Goal: Task Accomplishment & Management: Manage account settings

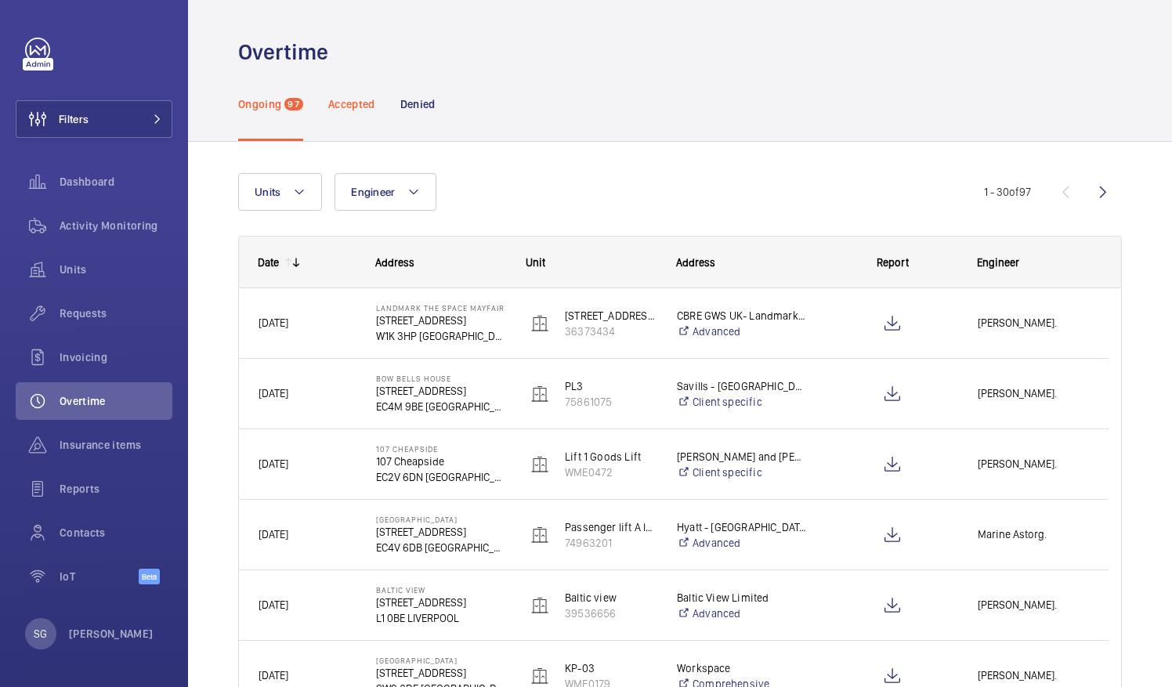
click at [354, 103] on p "Accepted" at bounding box center [351, 104] width 47 height 16
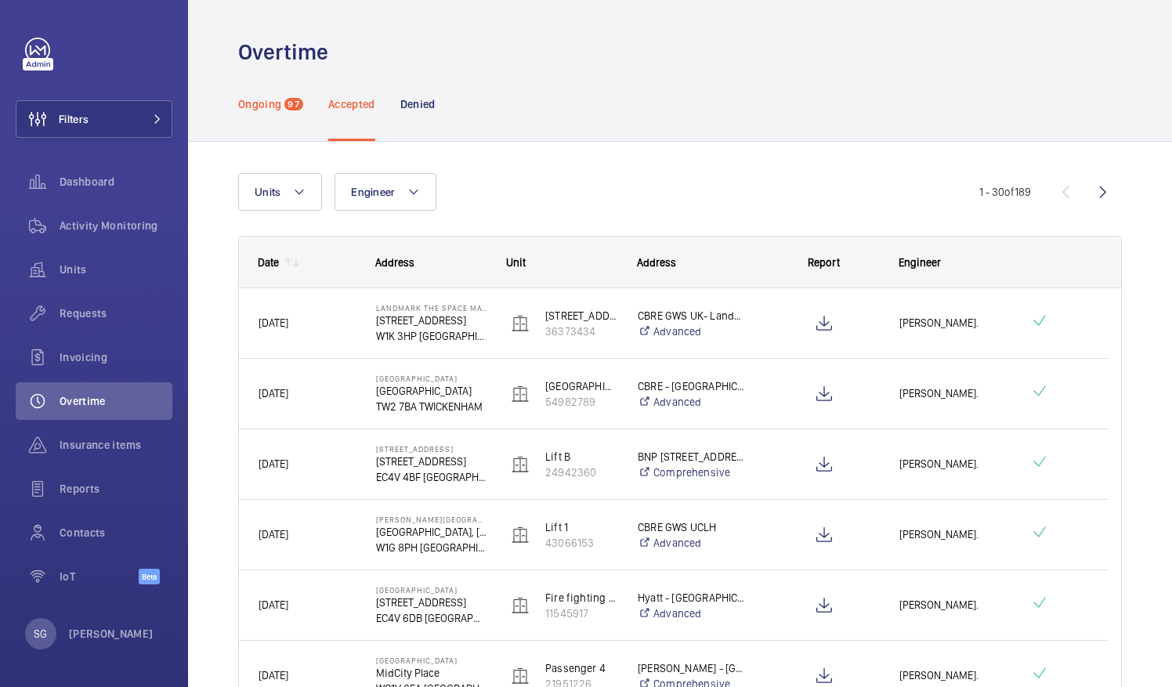
click at [276, 109] on p "Ongoing" at bounding box center [259, 104] width 43 height 16
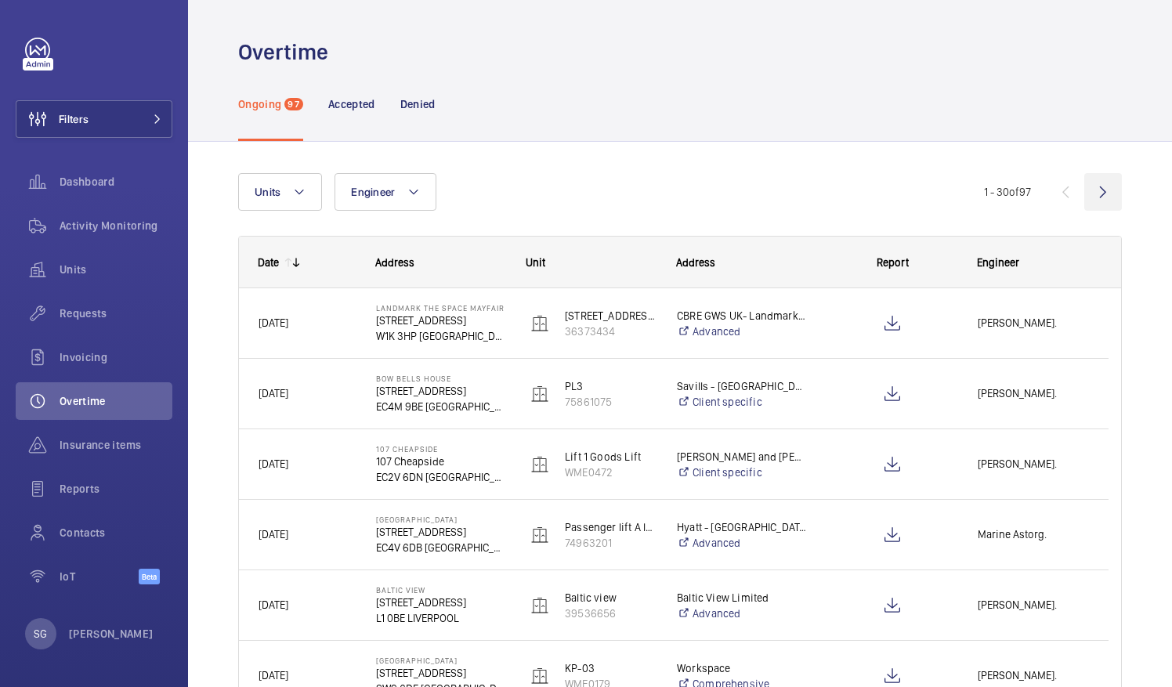
click at [1084, 190] on wm-front-icon-button at bounding box center [1103, 192] width 38 height 38
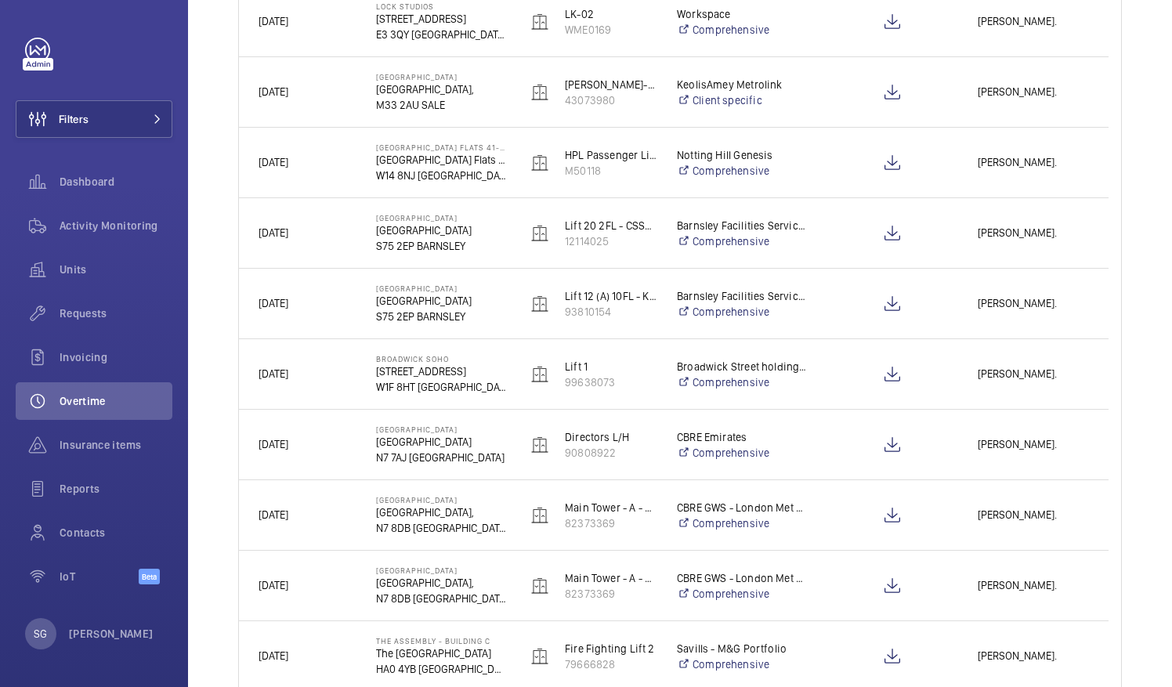
scroll to position [813, 0]
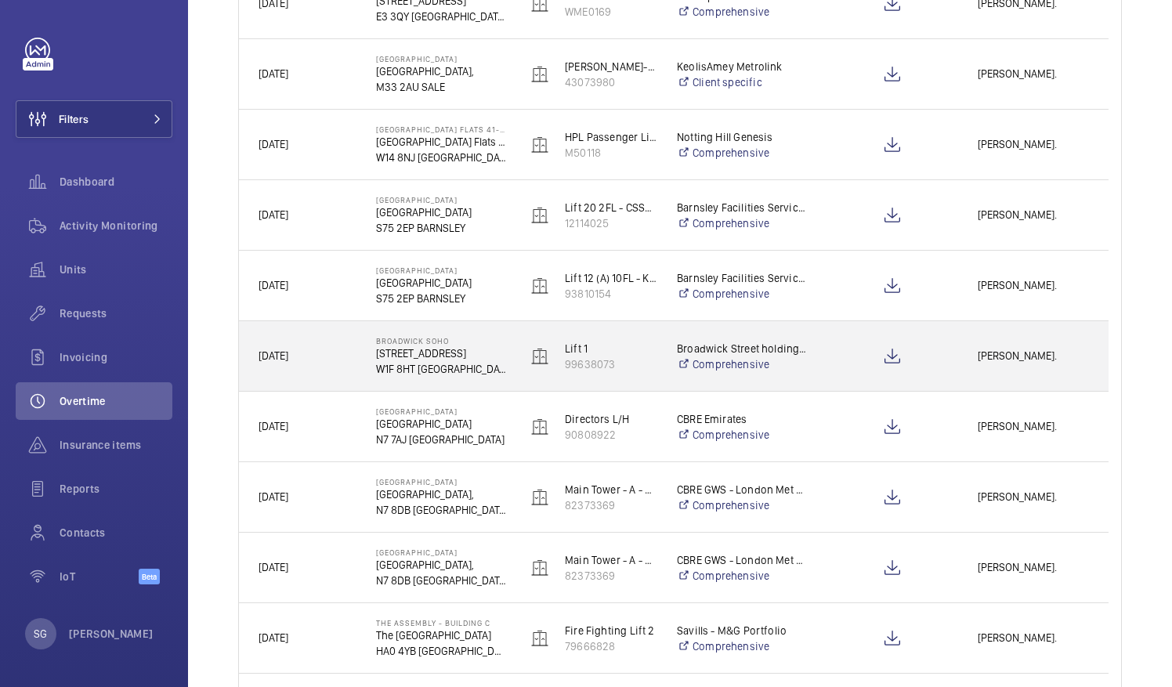
click at [1045, 372] on div "[PERSON_NAME]." at bounding box center [1033, 355] width 149 height 49
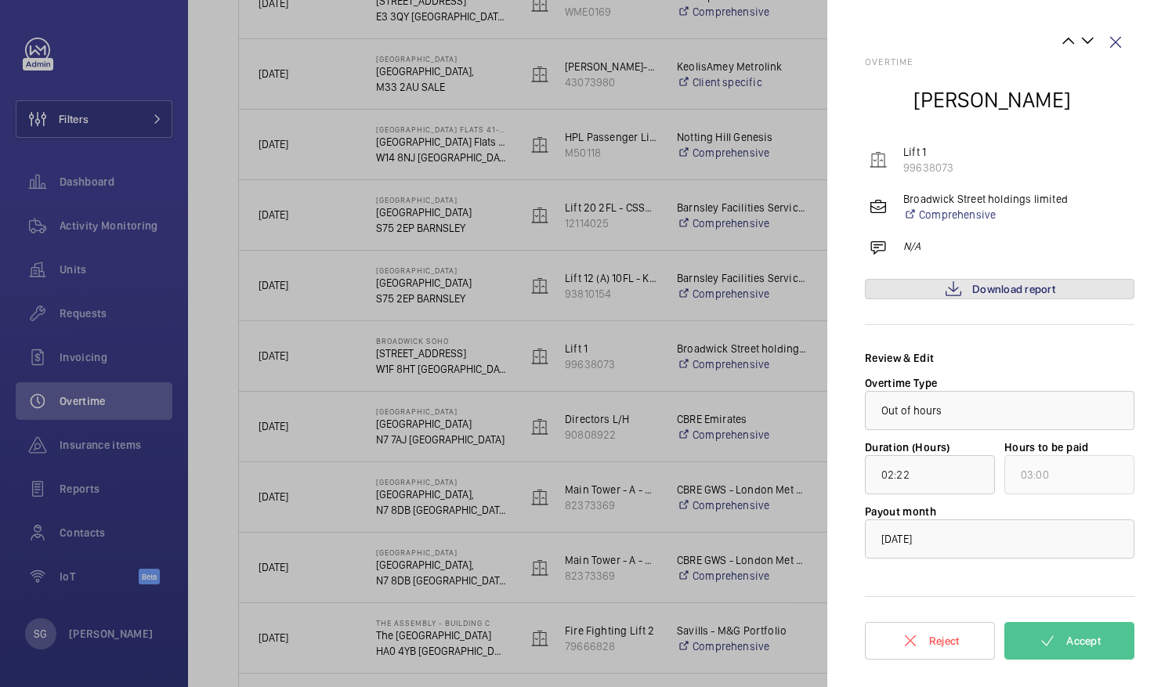
click at [1020, 288] on span "Download report" at bounding box center [1013, 289] width 83 height 13
click at [1015, 291] on span "Download report" at bounding box center [1013, 289] width 83 height 13
click at [1066, 639] on span "Accept" at bounding box center [1083, 640] width 34 height 13
click at [912, 477] on input "02:22" at bounding box center [930, 474] width 130 height 39
type input "01:22"
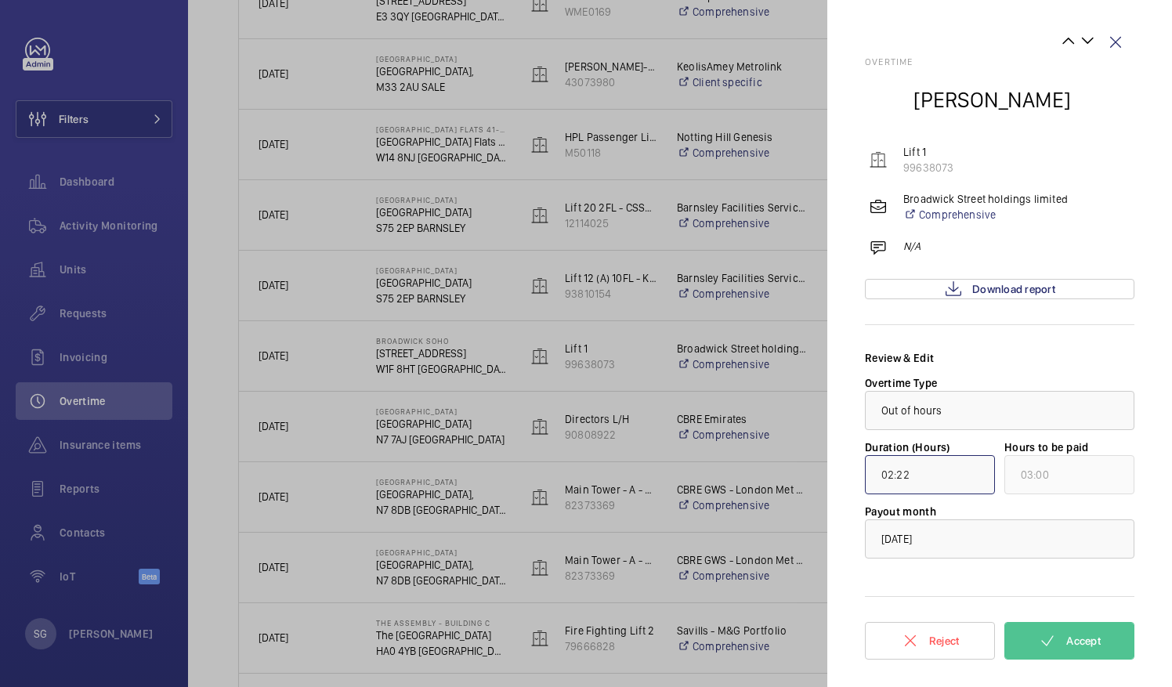
type input "02:00"
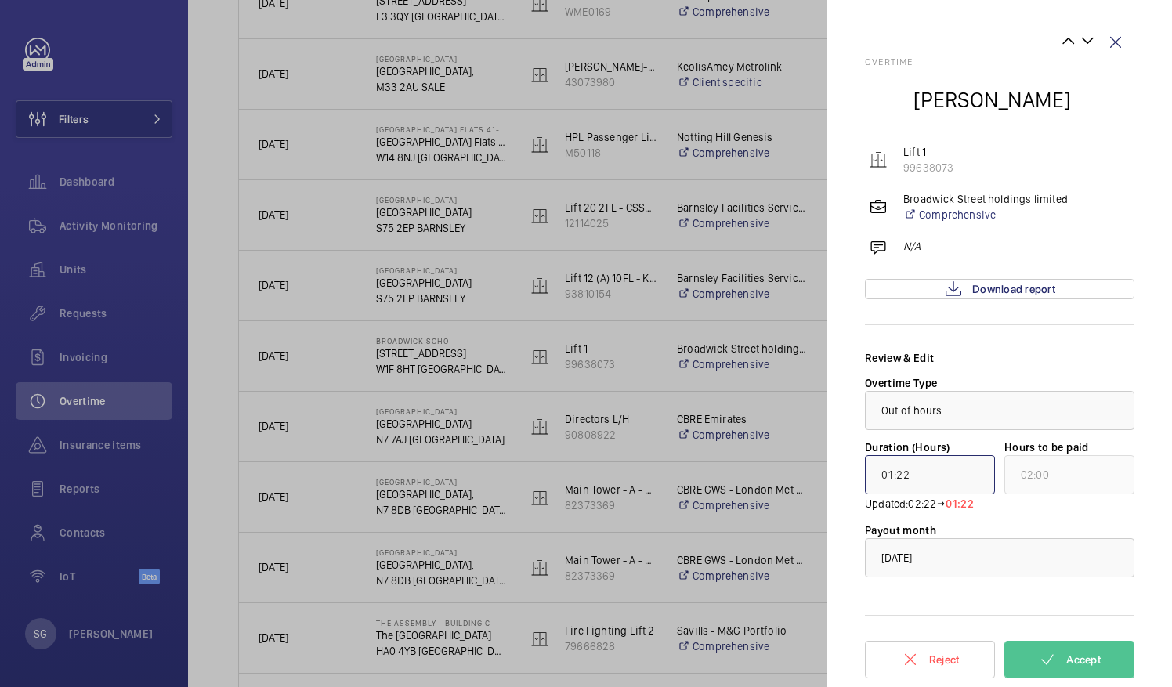
type input "01:00"
click at [1114, 42] on wm-front-icon-button at bounding box center [1115, 42] width 38 height 38
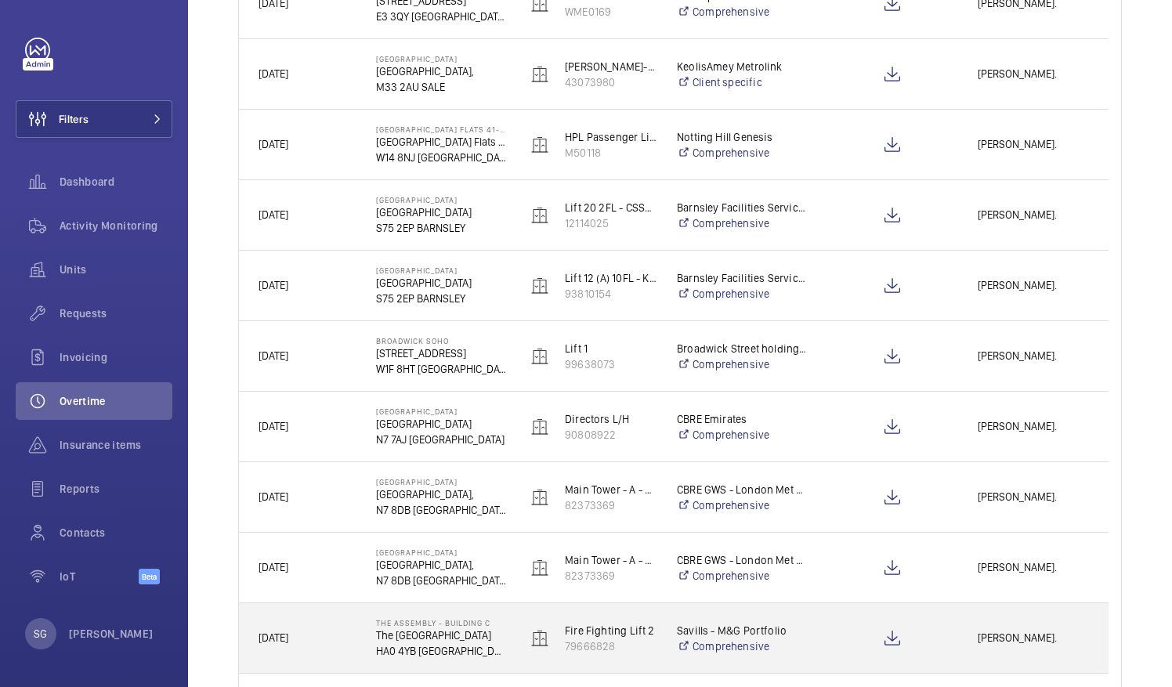
click at [1022, 650] on div "[PERSON_NAME]." at bounding box center [1033, 637] width 149 height 49
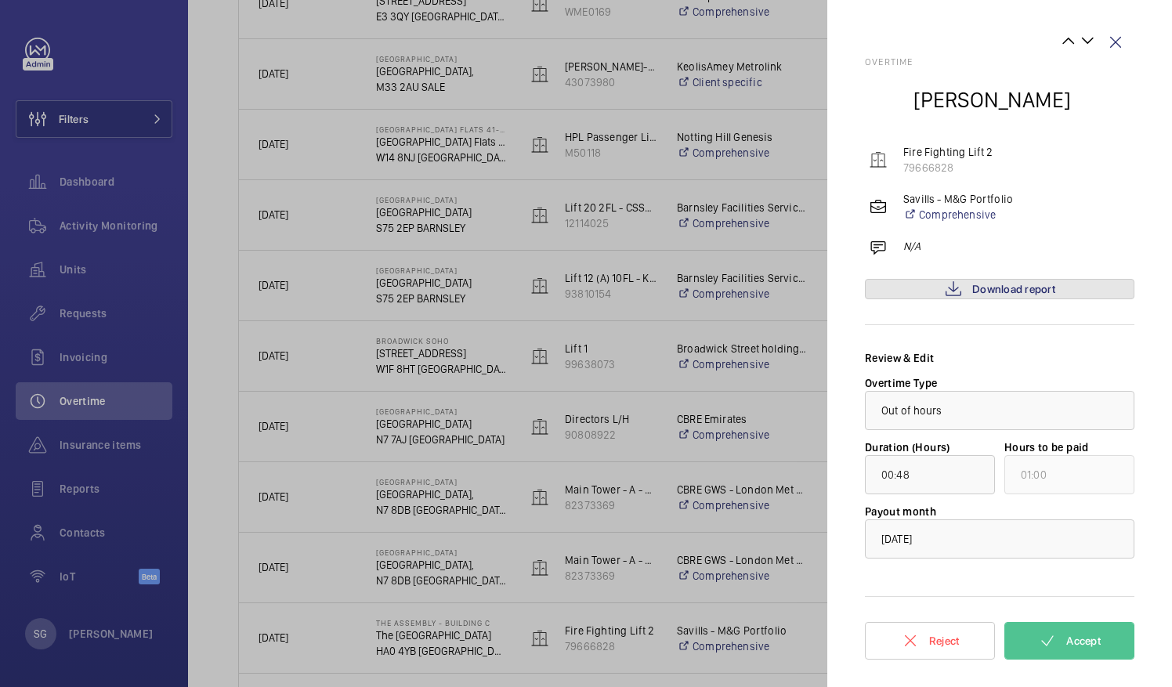
click at [962, 285] on mat-icon at bounding box center [953, 289] width 19 height 19
click at [1107, 648] on button "Accept" at bounding box center [1069, 641] width 130 height 38
click at [1081, 639] on span "Accept" at bounding box center [1083, 640] width 34 height 13
click at [1109, 646] on button "Accept" at bounding box center [1069, 641] width 130 height 38
click at [1122, 37] on wm-front-icon-button at bounding box center [1115, 42] width 38 height 38
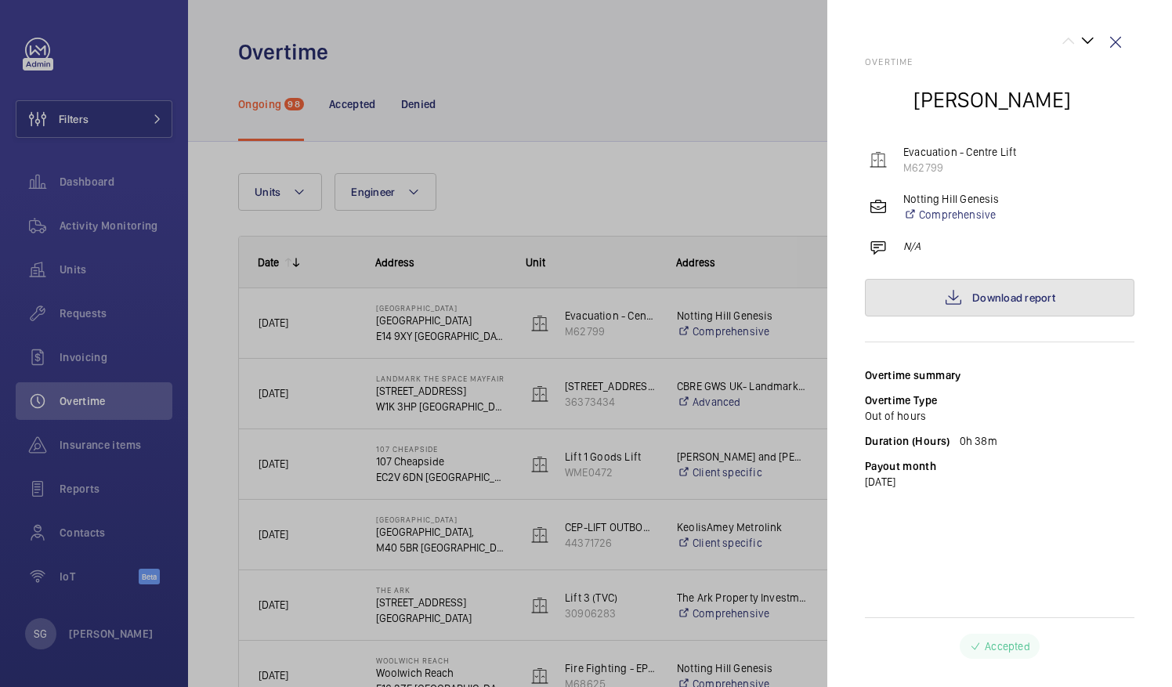
click at [966, 292] on link "Download report" at bounding box center [999, 298] width 269 height 38
click at [1017, 303] on span "Download report" at bounding box center [1013, 297] width 83 height 13
click at [1110, 37] on wm-front-icon-button at bounding box center [1115, 42] width 38 height 38
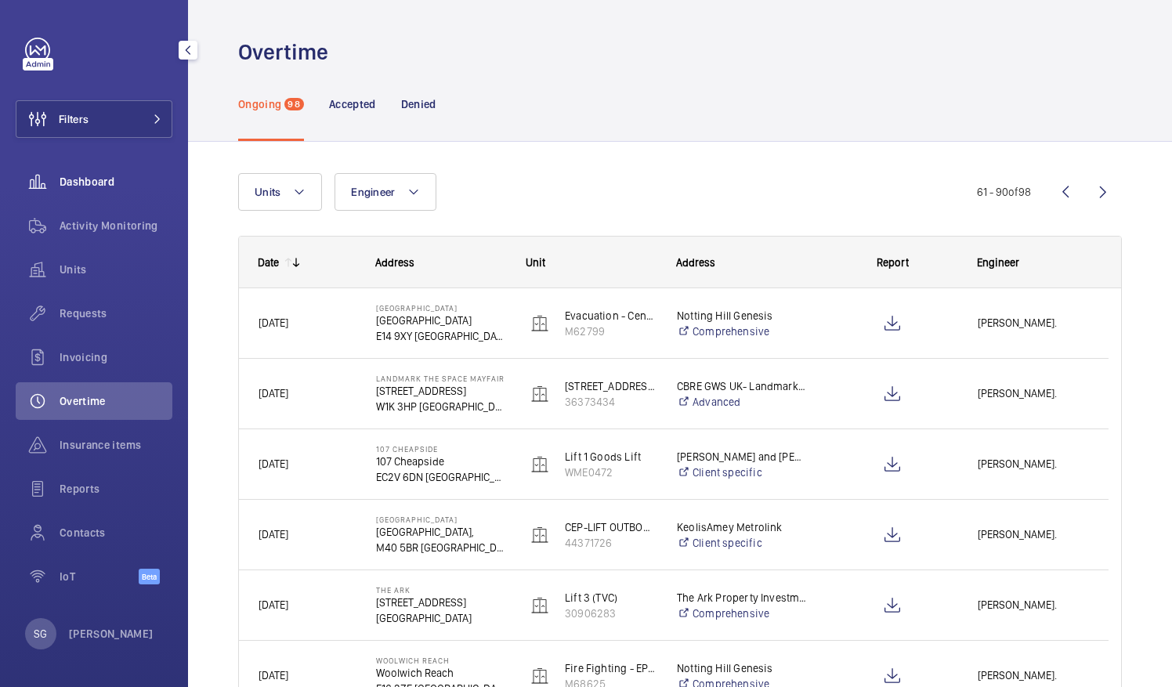
click at [85, 182] on span "Dashboard" at bounding box center [116, 182] width 113 height 16
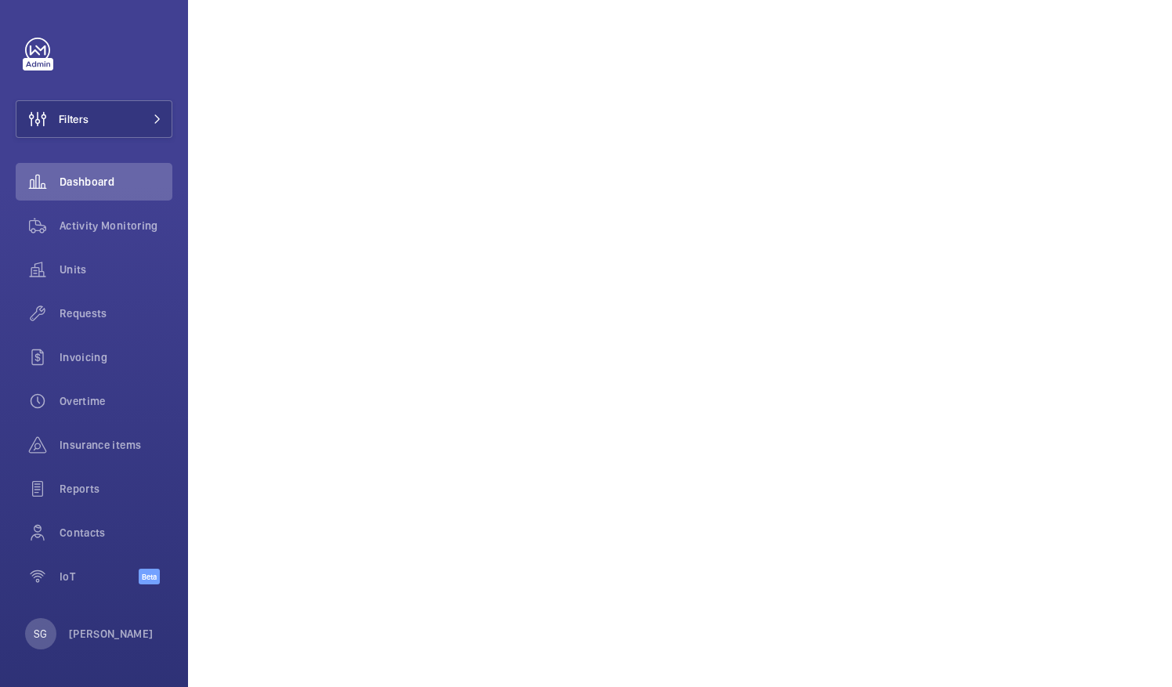
scroll to position [352, 0]
click at [125, 213] on div "Activity Monitoring" at bounding box center [94, 226] width 157 height 38
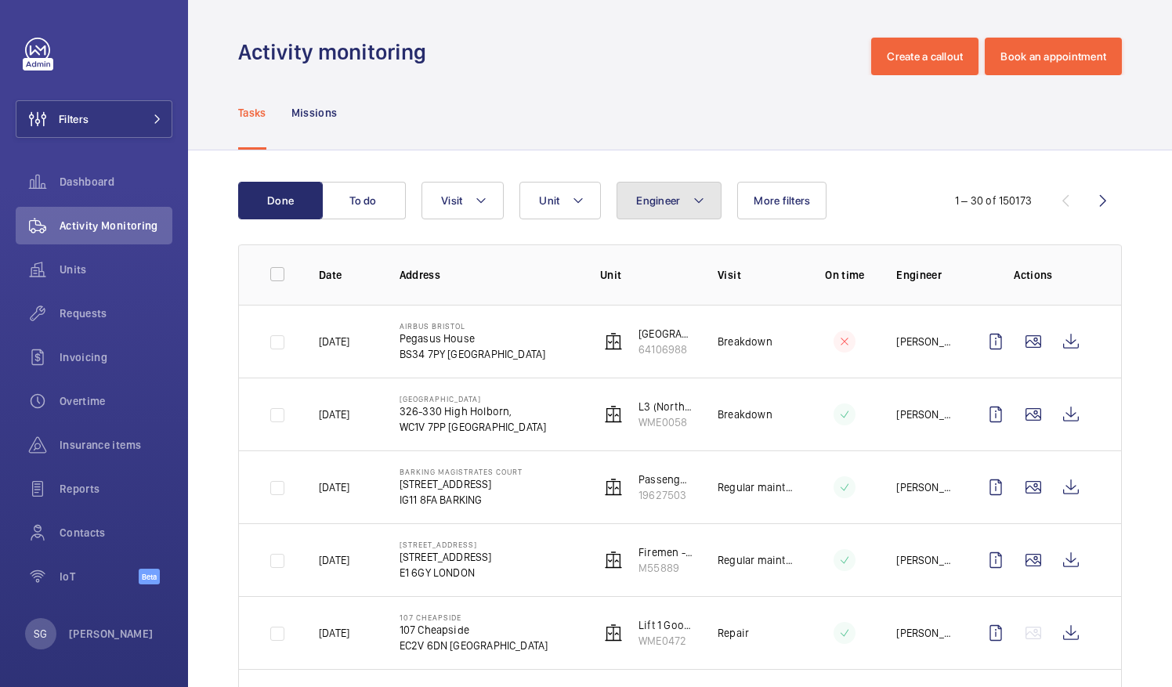
click at [653, 210] on button "Engineer" at bounding box center [668, 201] width 105 height 38
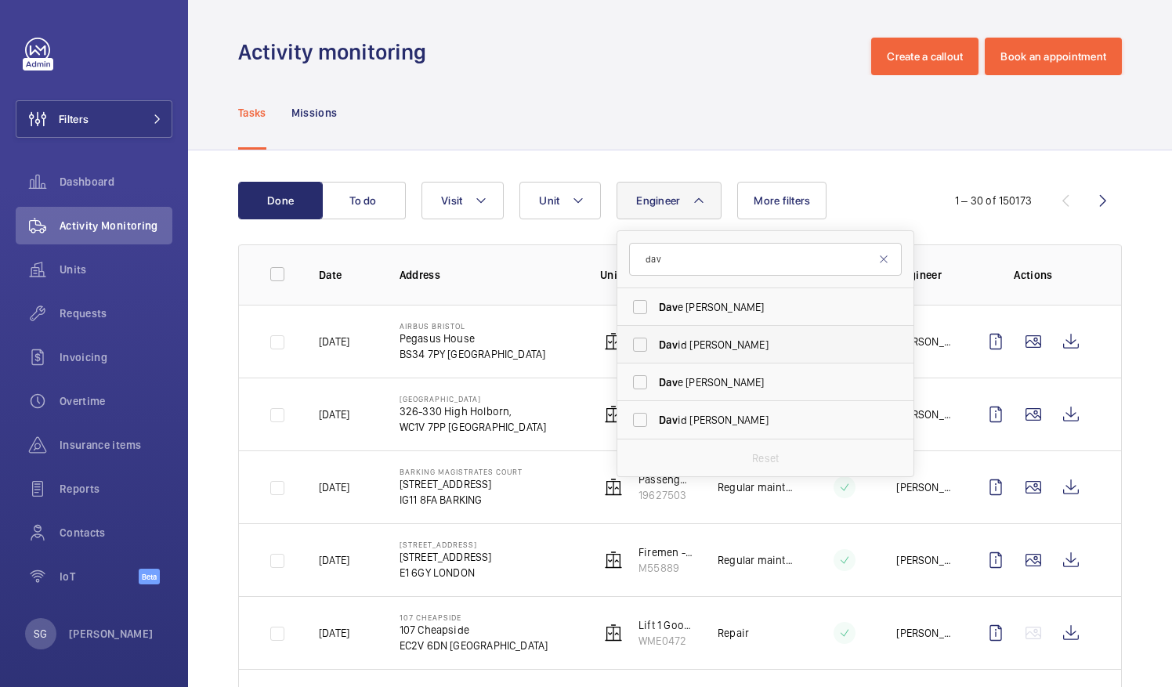
type input "dav"
click at [634, 341] on label "Dav id Hamblin" at bounding box center [753, 345] width 273 height 38
click at [634, 341] on input "Dav id Hamblin" at bounding box center [639, 344] width 31 height 31
checkbox input "true"
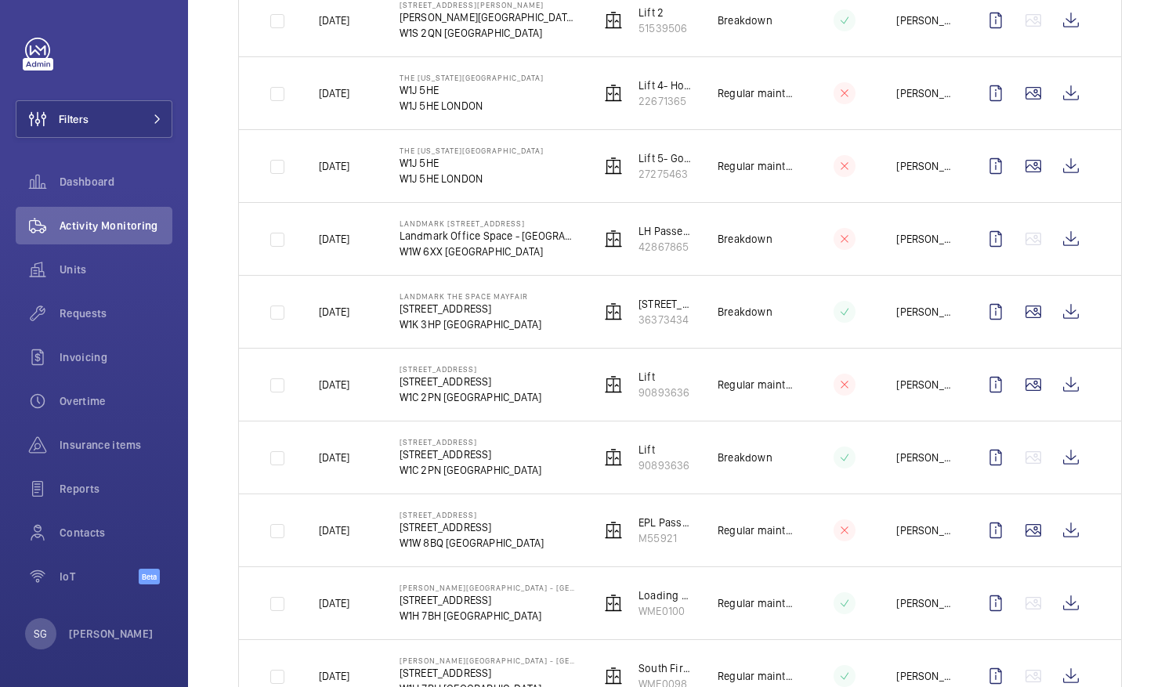
scroll to position [760, 0]
click at [97, 182] on span "Dashboard" at bounding box center [116, 182] width 113 height 16
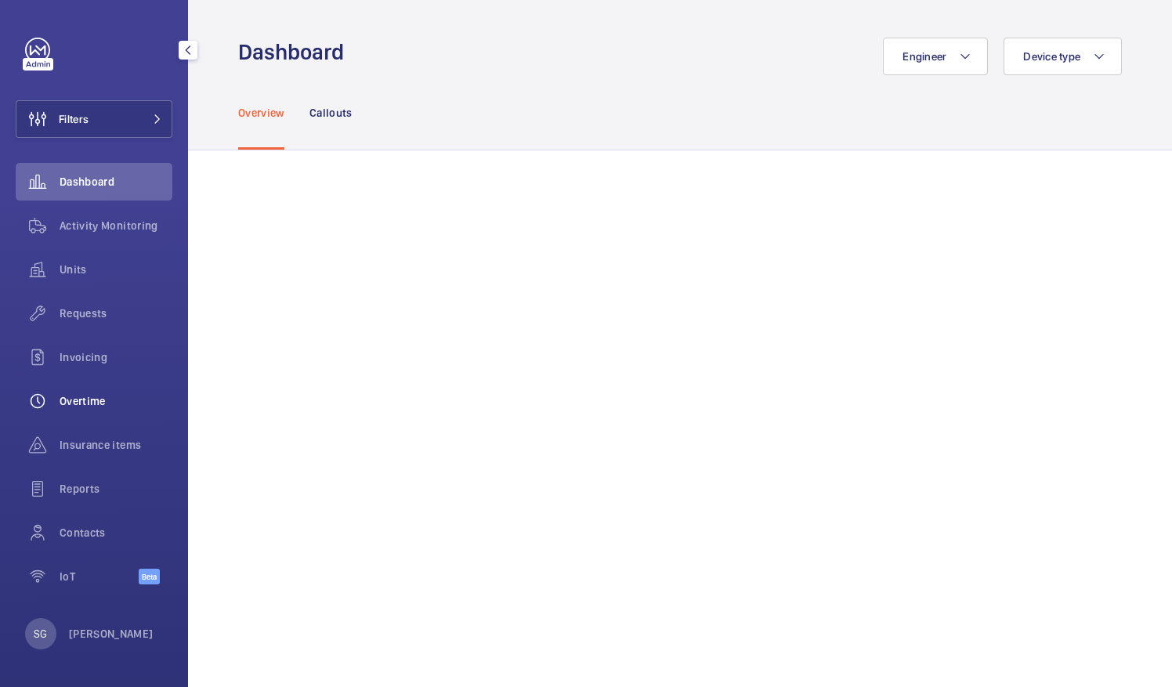
click at [136, 410] on div "Overtime" at bounding box center [94, 401] width 157 height 38
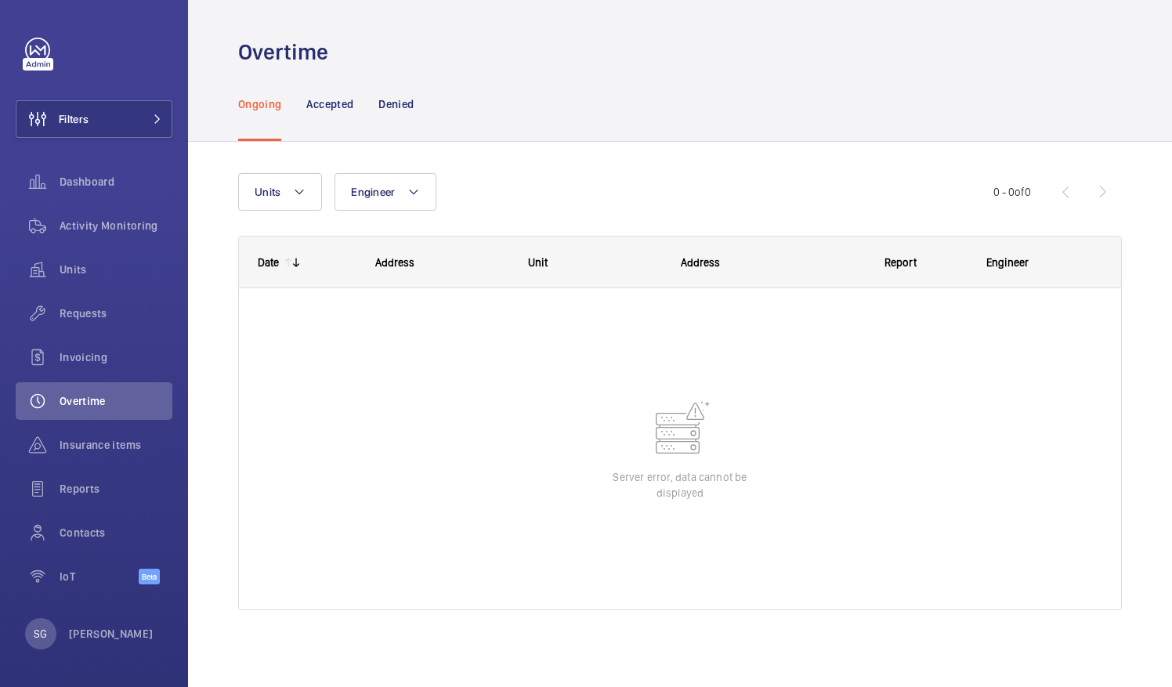
click at [910, 145] on div "Units Engineer More filters Reset all filters 0 - 0 of 0 Date Address Unit to" at bounding box center [680, 413] width 984 height 543
click at [80, 186] on span "Dashboard" at bounding box center [116, 182] width 113 height 16
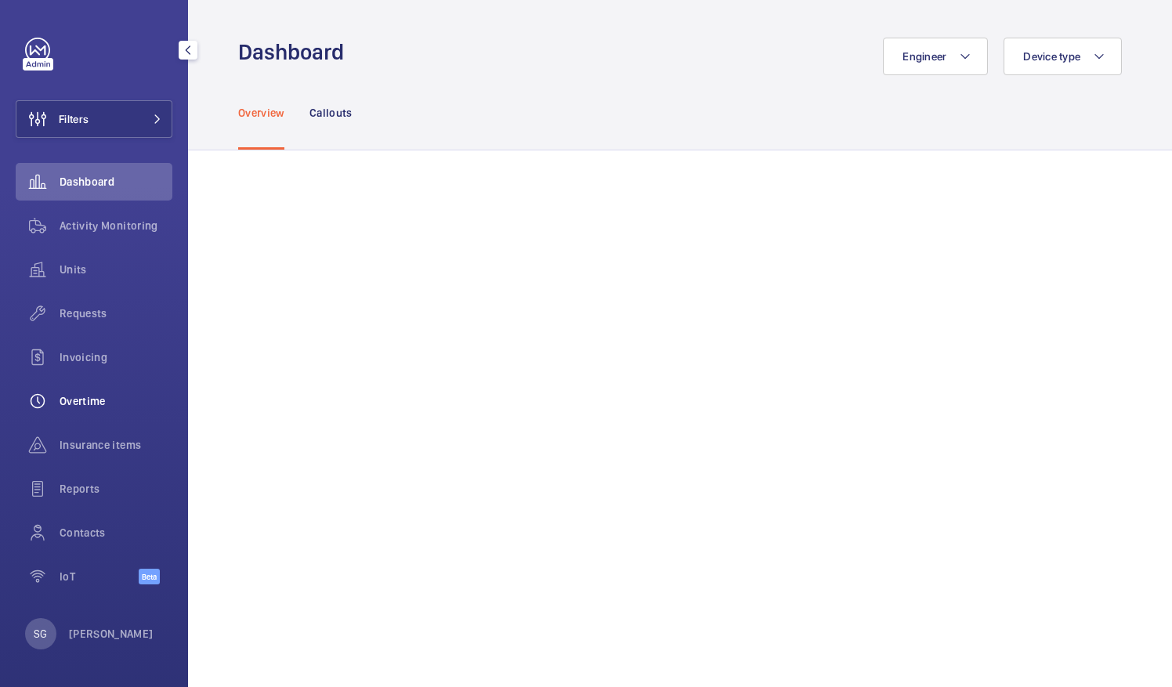
click at [78, 401] on span "Overtime" at bounding box center [116, 401] width 113 height 16
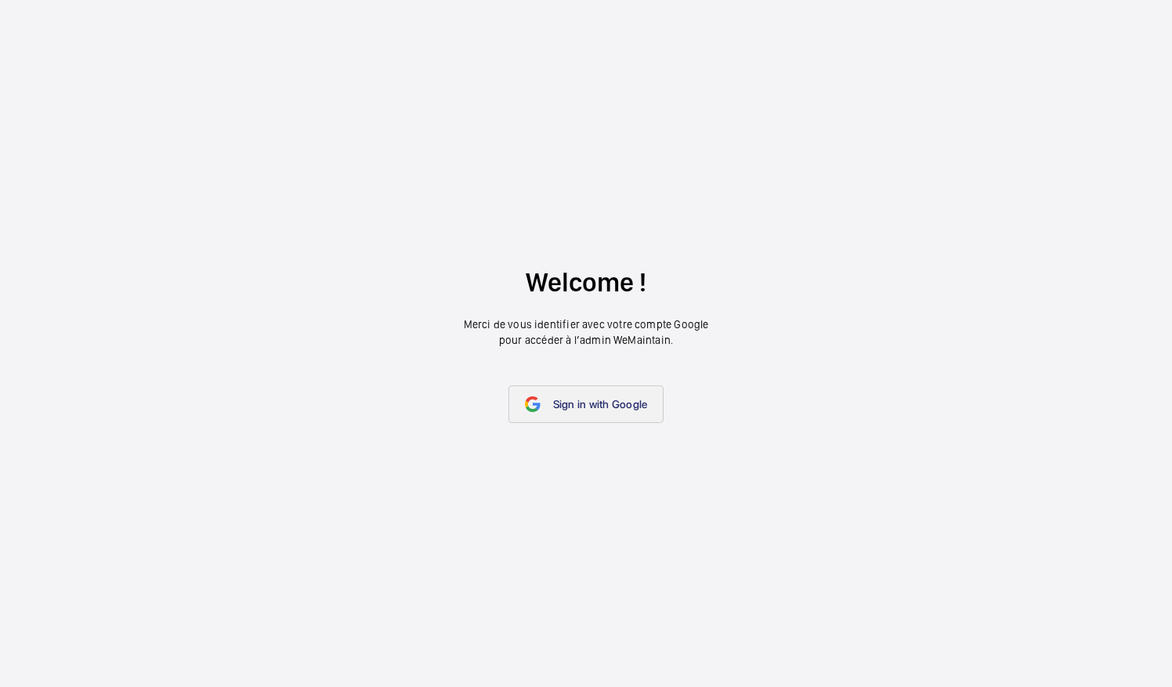
click at [573, 398] on span "Sign in with Google" at bounding box center [600, 404] width 95 height 13
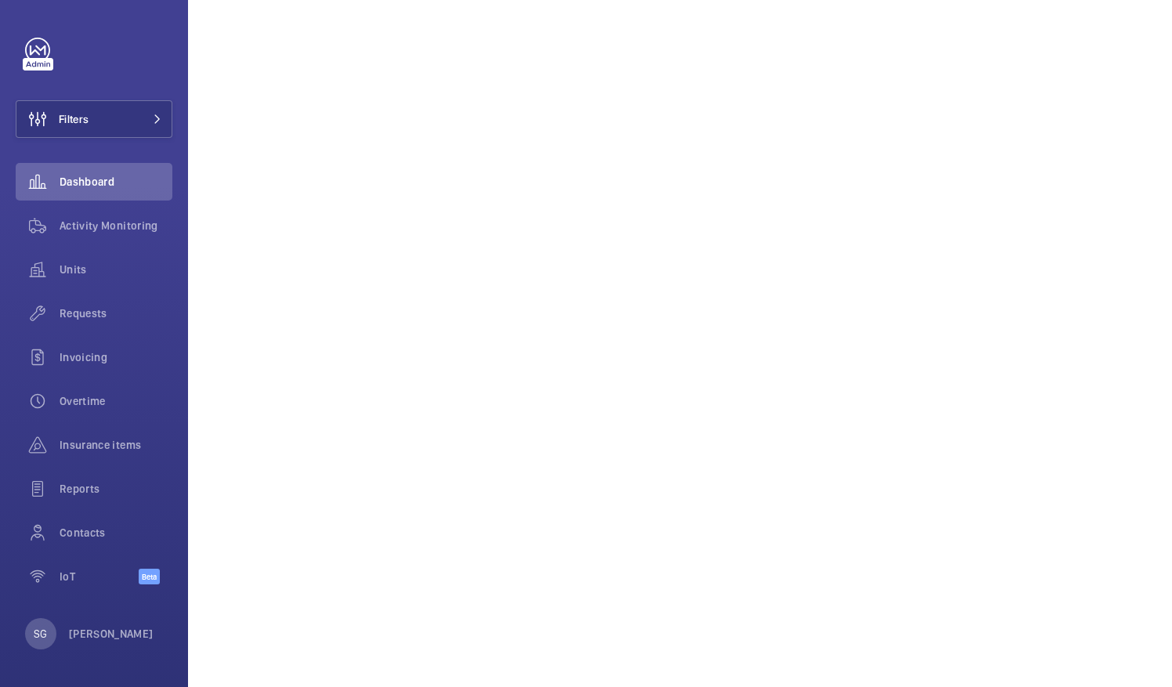
scroll to position [772, 0]
click at [97, 391] on div "Overtime" at bounding box center [94, 401] width 157 height 38
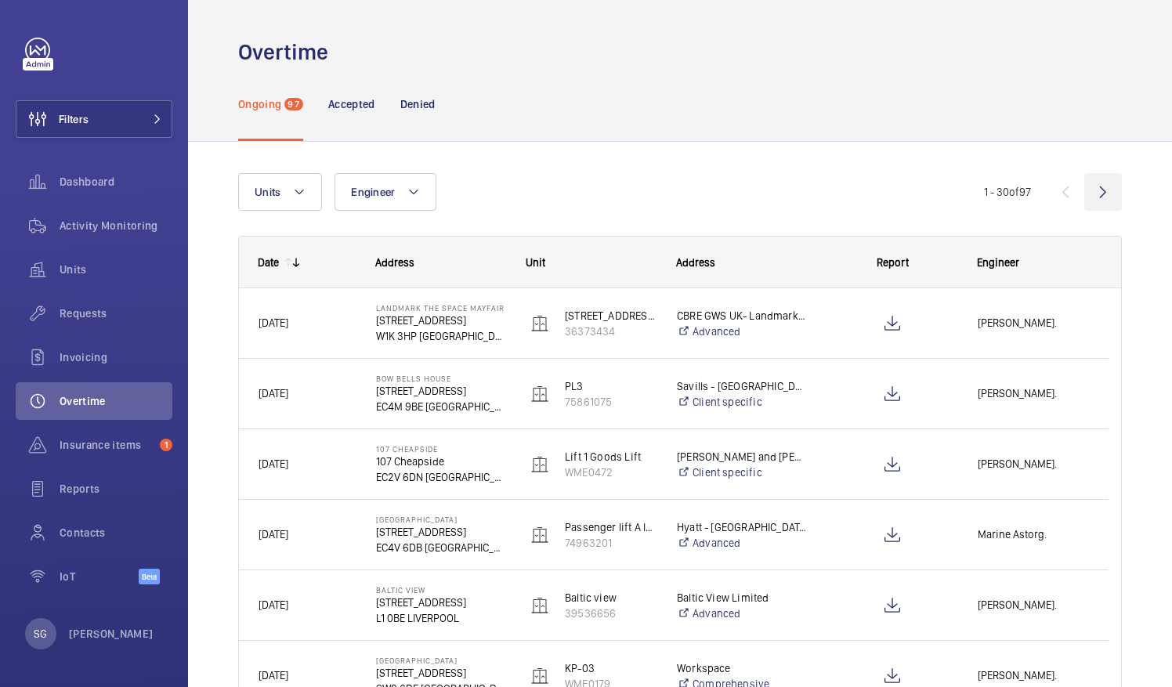
click at [1096, 193] on wm-front-icon-button at bounding box center [1103, 192] width 38 height 38
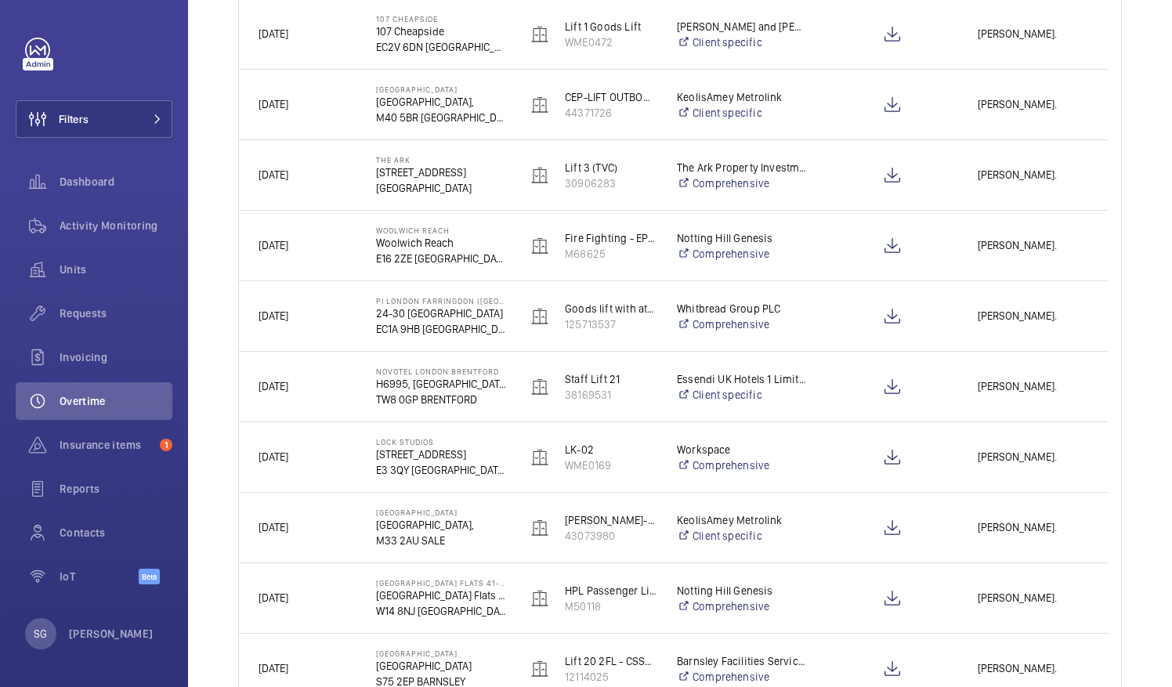
scroll to position [421, 0]
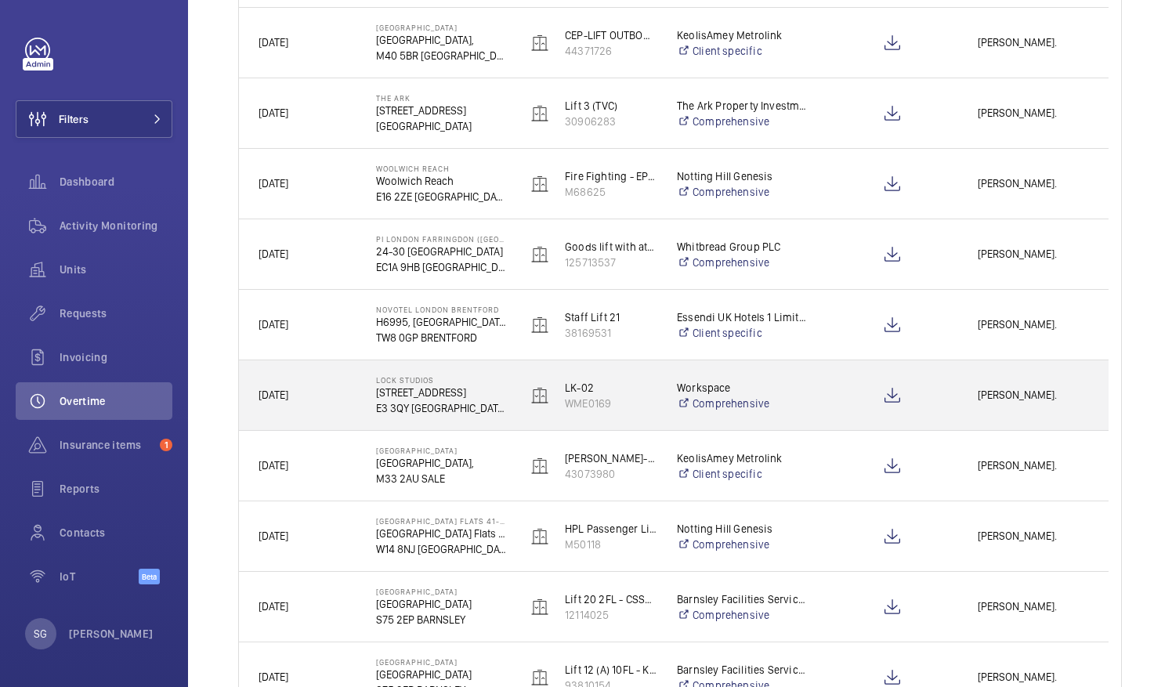
click at [1037, 386] on span "[PERSON_NAME]." at bounding box center [1032, 395] width 111 height 18
